Goal: Task Accomplishment & Management: Use online tool/utility

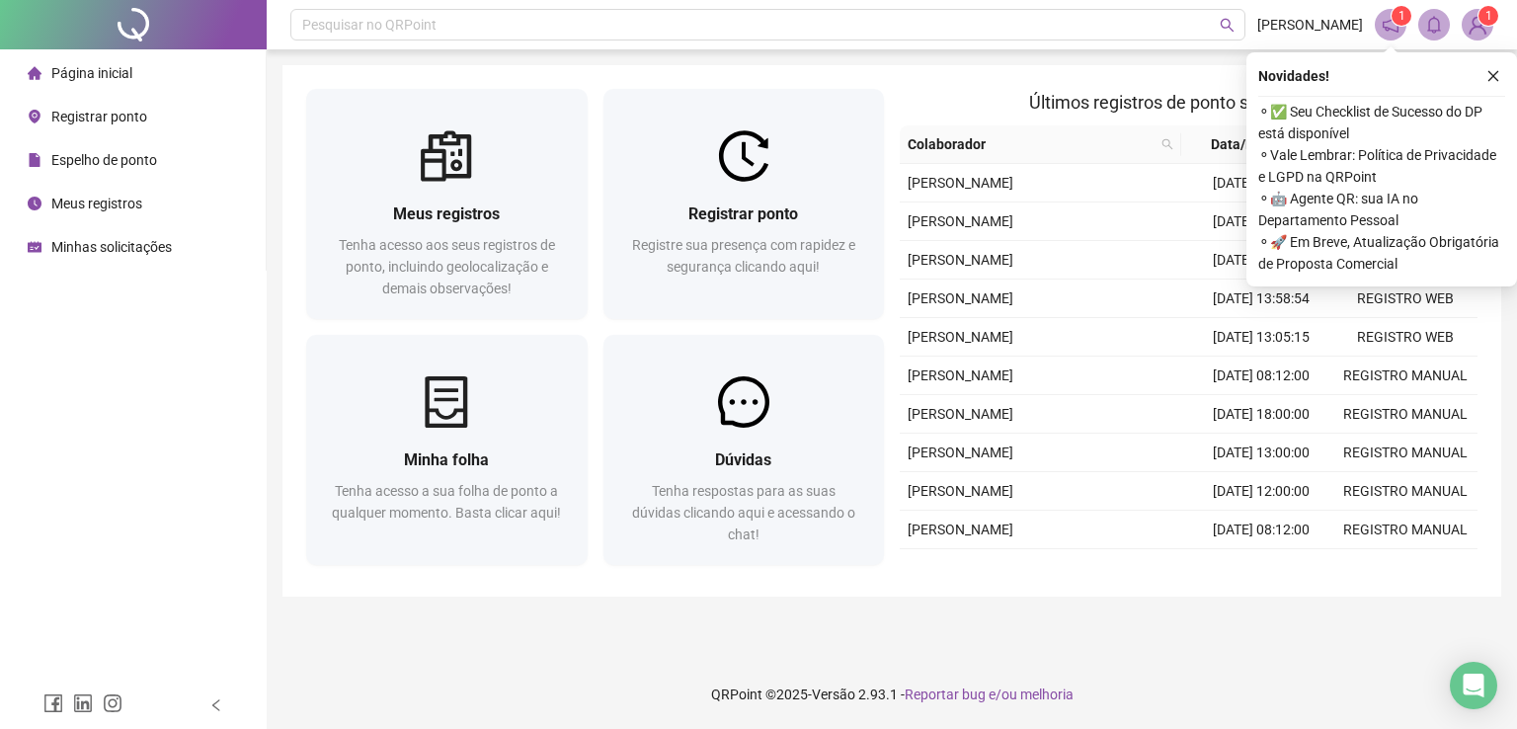
click at [63, 116] on span "Registrar ponto" at bounding box center [99, 117] width 96 height 16
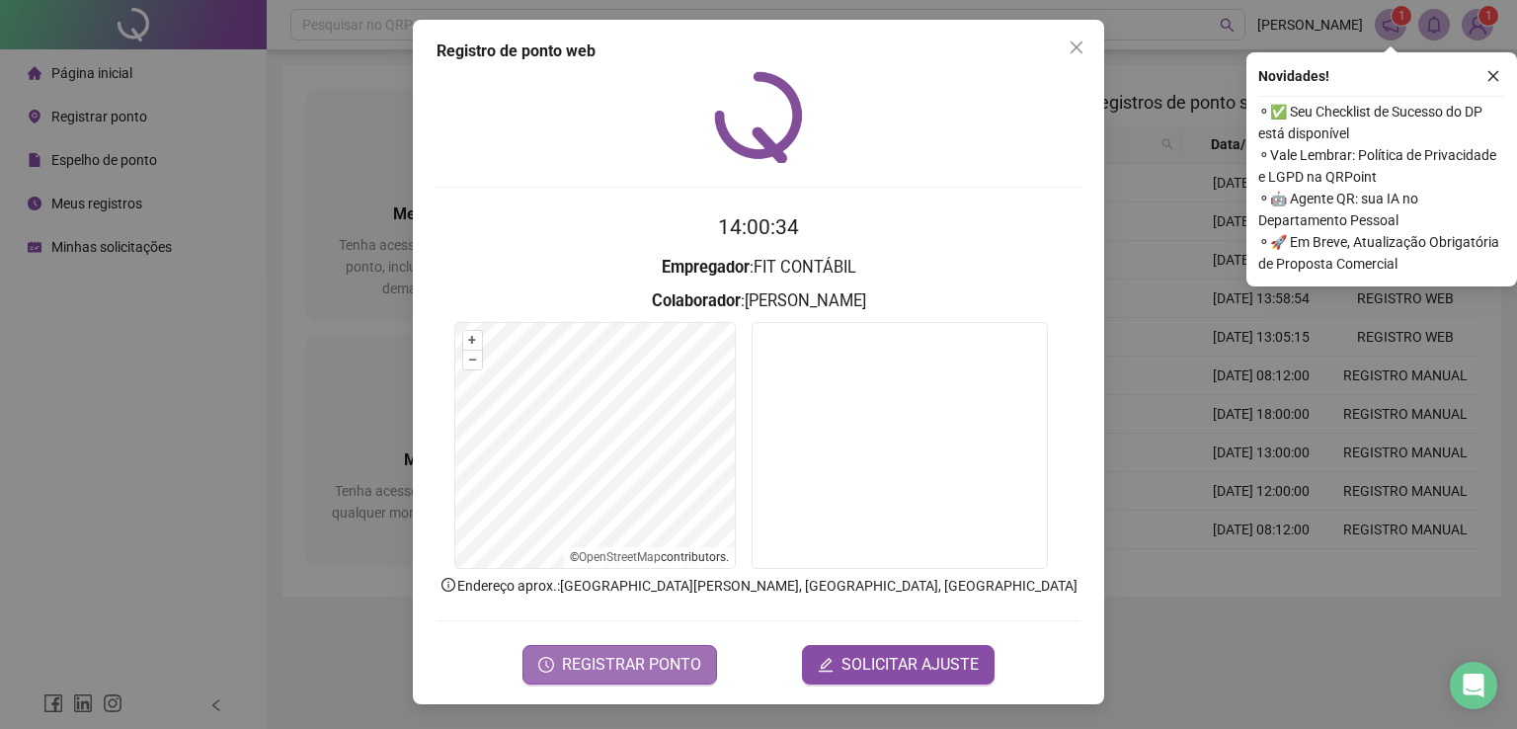
click at [680, 661] on span "REGISTRAR PONTO" at bounding box center [631, 665] width 139 height 24
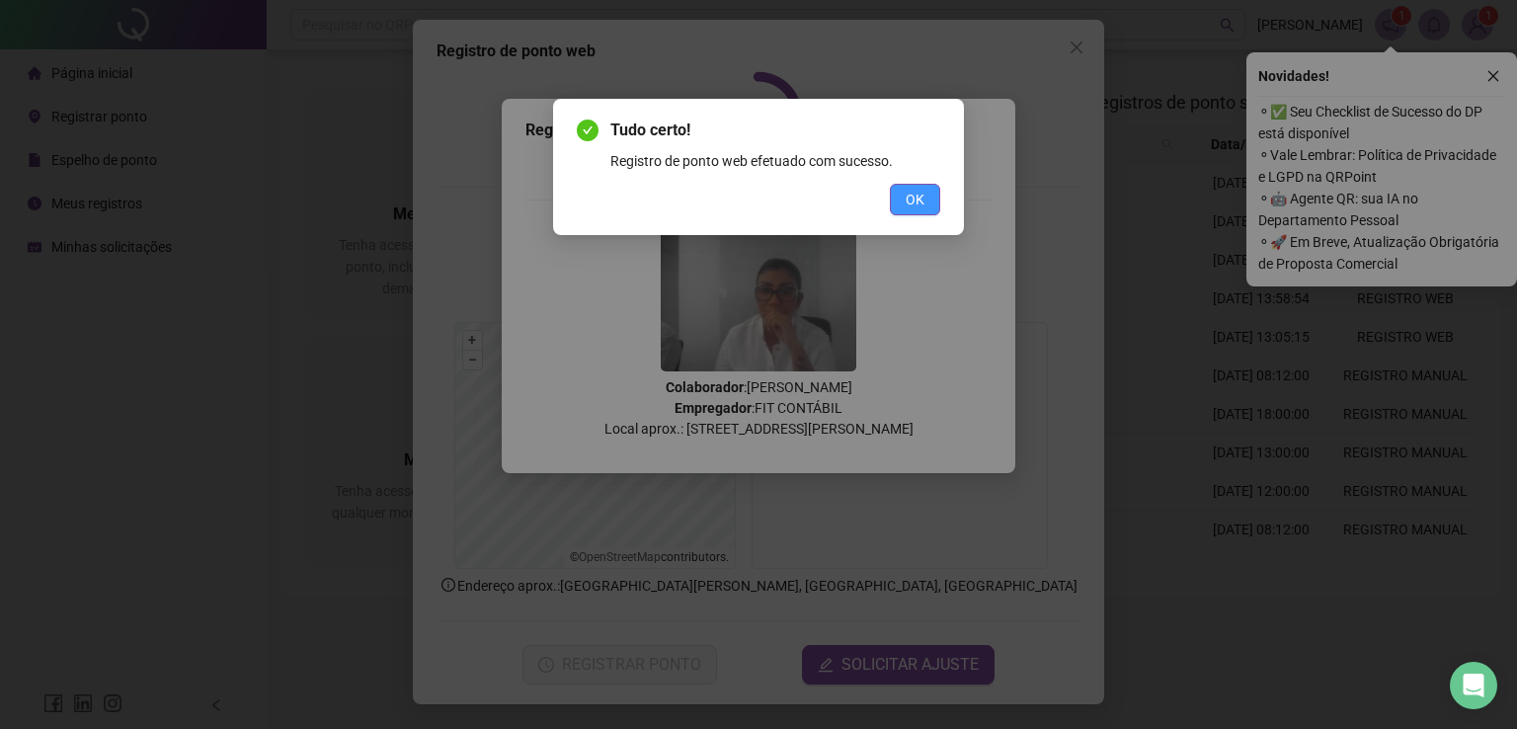
click at [914, 197] on span "OK" at bounding box center [915, 200] width 19 height 22
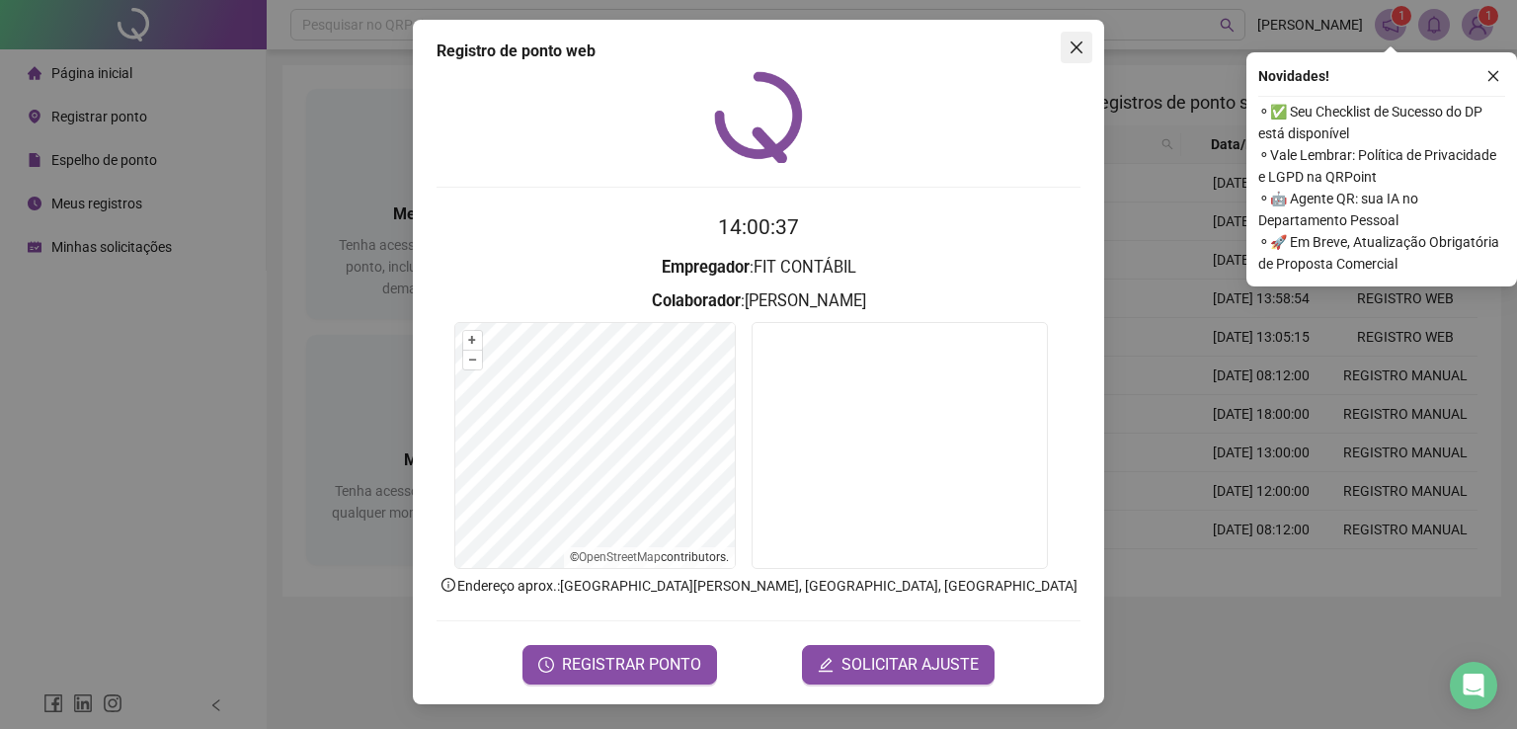
click at [1091, 40] on span "Close" at bounding box center [1077, 48] width 32 height 16
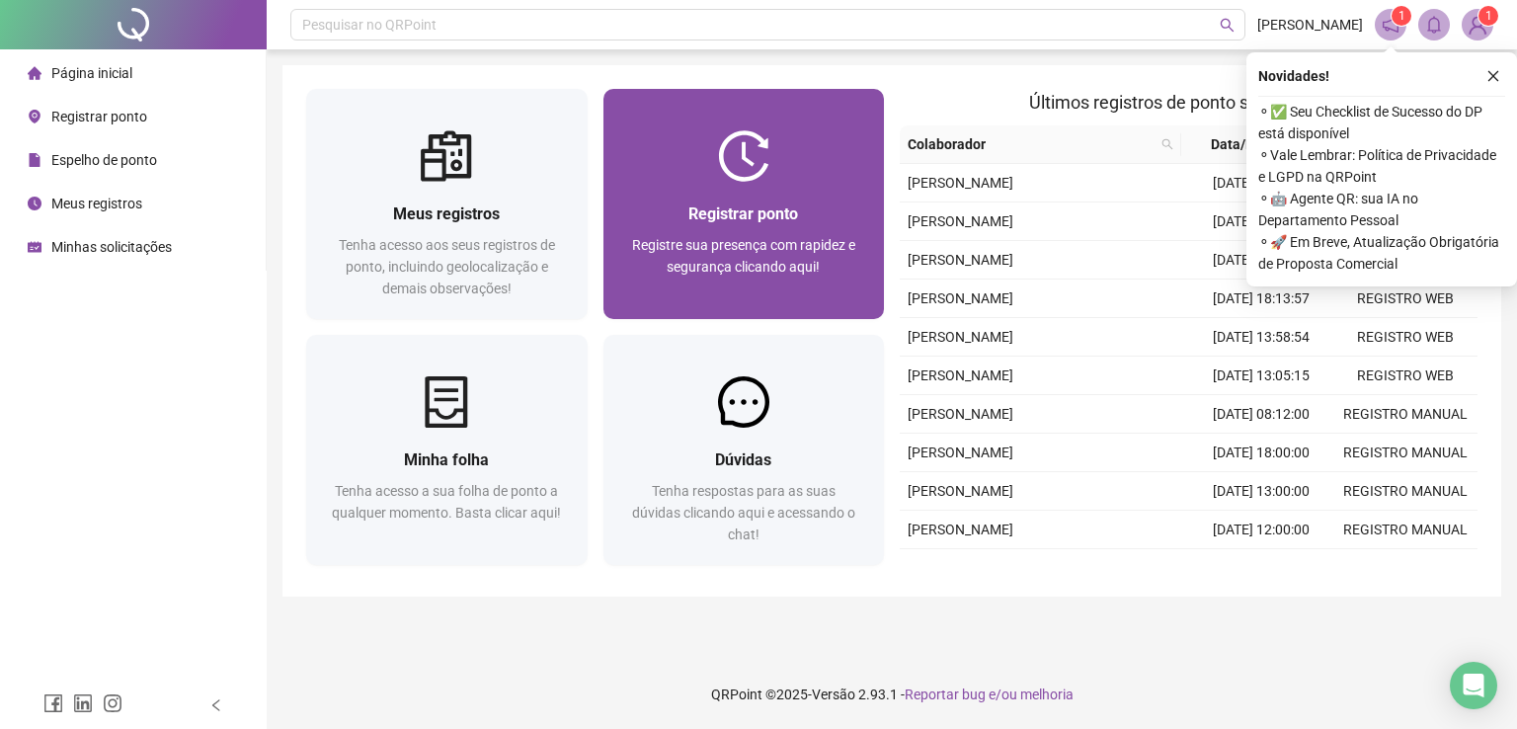
click at [709, 197] on div "Registrar ponto Registre sua presença com rapidez e segurança clicando aqui!" at bounding box center [743, 250] width 281 height 137
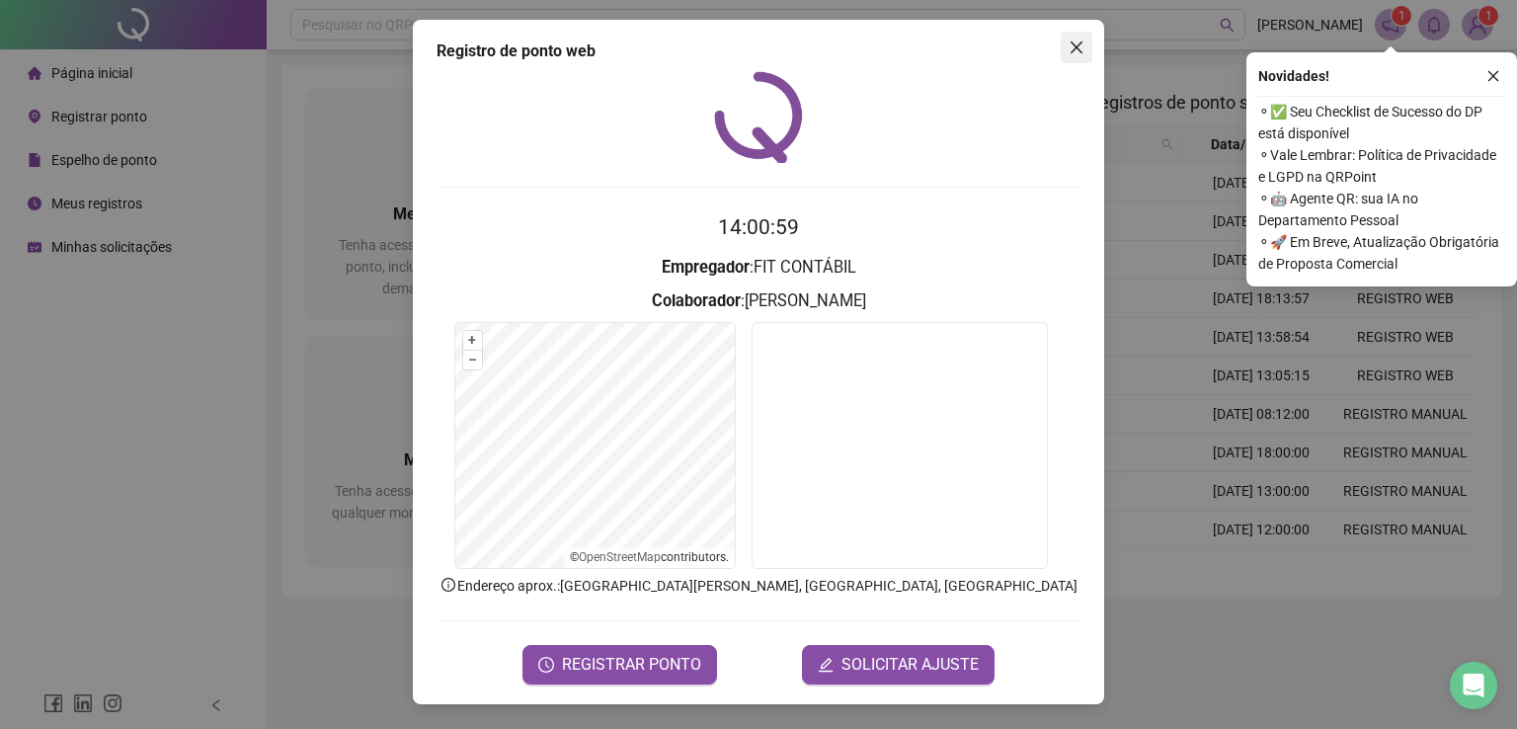
click at [1083, 41] on icon "close" at bounding box center [1077, 48] width 16 height 16
